Goal: Task Accomplishment & Management: Use online tool/utility

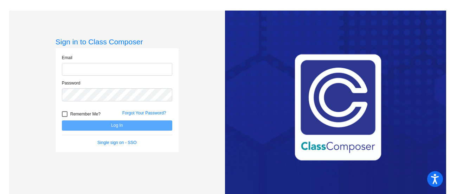
type input "[EMAIL_ADDRESS][PERSON_NAME][DOMAIN_NAME]"
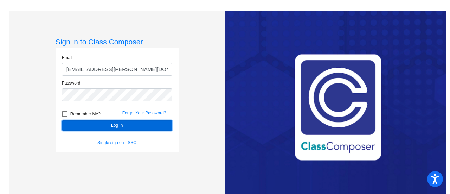
click at [119, 124] on button "Log In" at bounding box center [117, 125] width 110 height 10
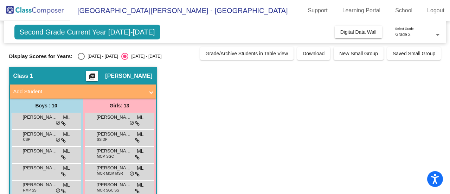
click at [93, 50] on div "Display Scores for Years: [DATE] - [DATE] [DATE] - [DATE] Grade/Archive Student…" at bounding box center [225, 53] width 432 height 13
click at [93, 54] on div "[DATE] - [DATE]" at bounding box center [101, 56] width 33 height 6
click at [81, 60] on input "[DATE] - [DATE]" at bounding box center [81, 60] width 0 height 0
radio input "true"
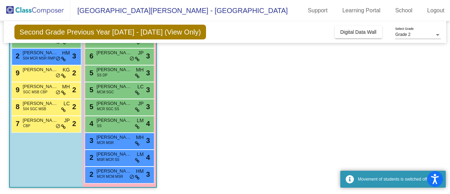
scroll to position [149, 0]
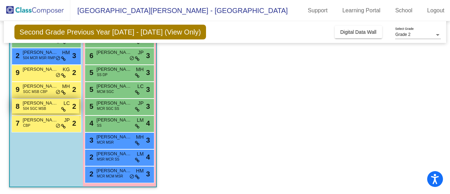
click at [39, 110] on span "504 SGC MSB" at bounding box center [34, 108] width 23 height 5
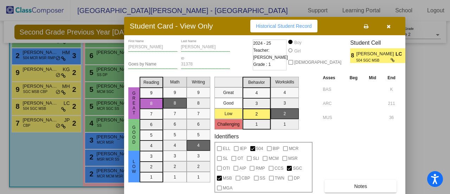
drag, startPoint x: 279, startPoint y: 16, endPoint x: 238, endPoint y: 34, distance: 44.7
click at [238, 34] on div "Student Card - View Only Historical Student Record" at bounding box center [264, 26] width 281 height 18
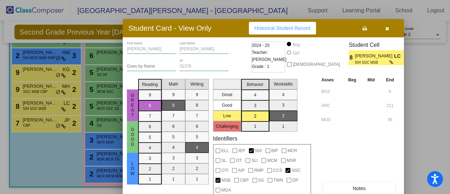
click at [393, 30] on button "button" at bounding box center [387, 28] width 23 height 13
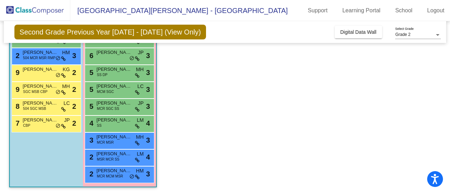
scroll to position [0, 0]
